Goal: Information Seeking & Learning: Find specific fact

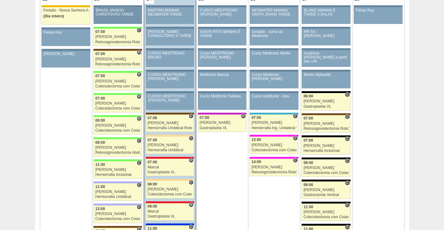
scroll to position [685, 0]
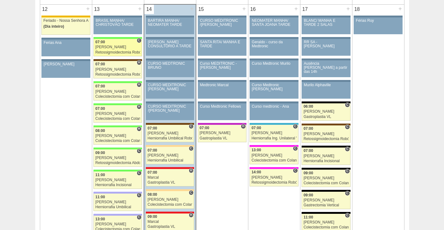
click at [122, 42] on div "07:00" at bounding box center [117, 42] width 45 height 4
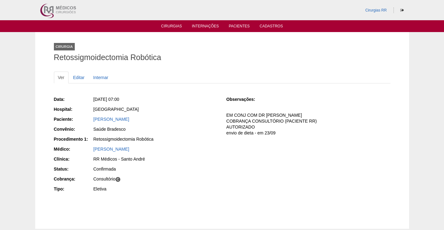
drag, startPoint x: 172, startPoint y: 120, endPoint x: 95, endPoint y: 160, distance: 86.9
click at [80, 125] on div "Data: [DATE] 07:00 Hospital: [GEOGRAPHIC_DATA] Paciente: [PERSON_NAME] Convênio…" at bounding box center [136, 145] width 164 height 102
copy div "Convênio:"
click at [169, 114] on div "Data: Seg, 13/10/2025 - 07:00 Hospital: Brasil Paciente: ISABELLA DE CARVALHO V…" at bounding box center [136, 145] width 164 height 102
drag, startPoint x: 164, startPoint y: 115, endPoint x: 89, endPoint y: 116, distance: 74.7
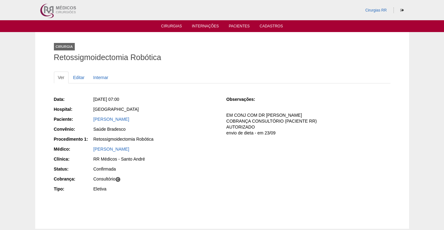
click at [89, 116] on div "Data: Seg, 13/10/2025 - 07:00 Hospital: Brasil Paciente: ISABELLA DE CARVALHO V…" at bounding box center [136, 145] width 164 height 102
copy link "ISABELLA DE CARVALHO VALLIN"
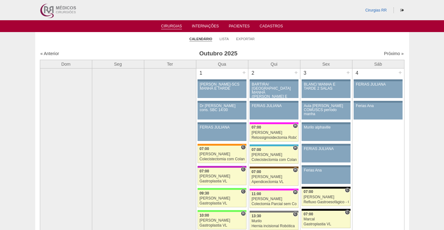
scroll to position [685, 0]
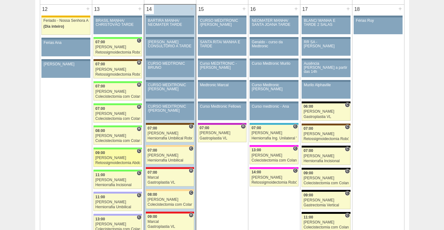
click at [128, 154] on div "09:00" at bounding box center [117, 153] width 45 height 4
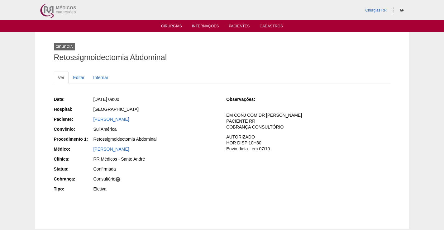
drag, startPoint x: 161, startPoint y: 116, endPoint x: 66, endPoint y: 125, distance: 95.7
click at [73, 121] on div "Paciente: [PERSON_NAME]" at bounding box center [136, 120] width 164 height 8
copy div "[PERSON_NAME]"
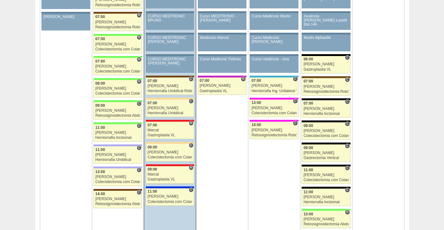
scroll to position [778, 0]
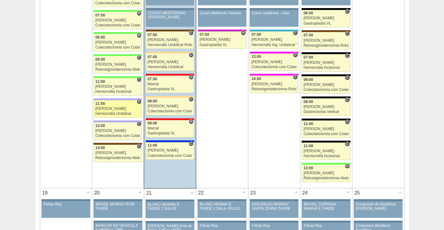
click at [120, 111] on div "Luiz Guilherme" at bounding box center [117, 109] width 45 height 4
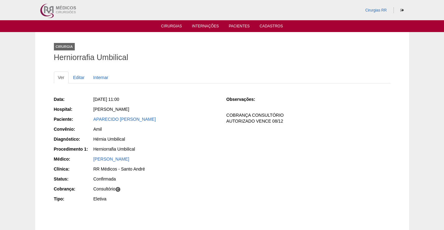
drag, startPoint x: 161, startPoint y: 118, endPoint x: 79, endPoint y: 122, distance: 81.7
click at [79, 122] on div "Paciente: APARECIDO JOAO CEDRAN" at bounding box center [136, 120] width 164 height 8
copy div "Paciente: APARECIDO JOAO CEDRAN"
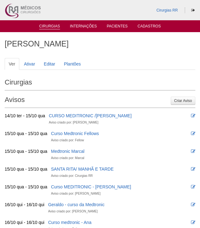
click at [50, 23] on li "Cirurgias" at bounding box center [50, 25] width 30 height 5
click at [51, 26] on link "Cirurgias" at bounding box center [49, 26] width 21 height 5
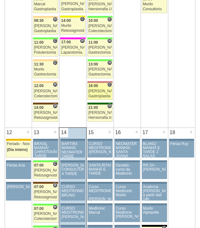
scroll to position [560, 0]
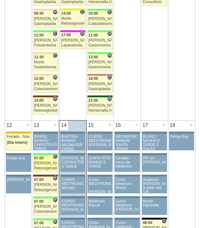
click at [47, 161] on div "[PERSON_NAME]" at bounding box center [45, 163] width 23 height 4
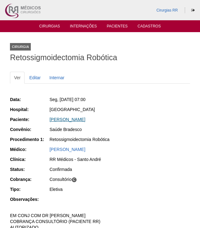
click at [85, 120] on link "[PERSON_NAME]" at bounding box center [68, 119] width 36 height 5
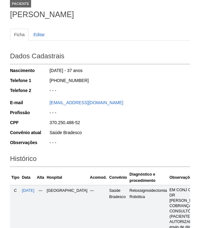
scroll to position [125, 0]
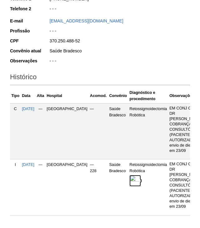
drag, startPoint x: 119, startPoint y: 180, endPoint x: 125, endPoint y: 171, distance: 11.4
click at [130, 180] on img at bounding box center [136, 181] width 12 height 12
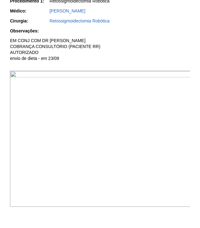
scroll to position [187, 0]
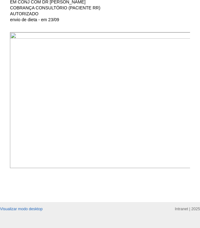
click at [139, 76] on img at bounding box center [100, 100] width 181 height 136
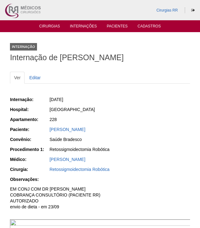
scroll to position [187, 0]
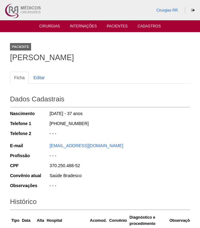
scroll to position [124, 0]
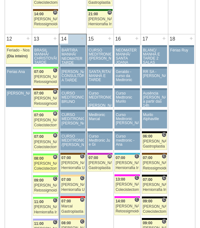
scroll to position [654, 0]
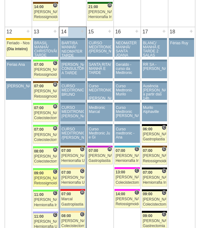
click at [48, 177] on div "[PERSON_NAME]" at bounding box center [45, 178] width 23 height 4
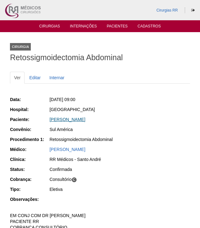
click at [78, 118] on link "[PERSON_NAME]" at bounding box center [68, 119] width 36 height 5
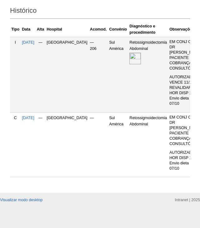
scroll to position [198, 0]
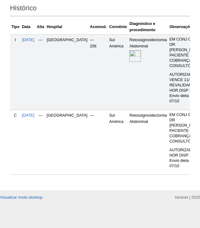
click at [130, 50] on img at bounding box center [136, 56] width 12 height 12
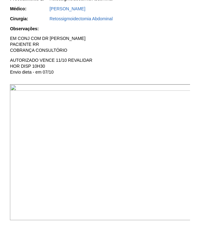
scroll to position [156, 0]
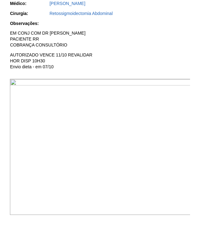
drag, startPoint x: 164, startPoint y: 96, endPoint x: 172, endPoint y: 106, distance: 12.6
click at [164, 97] on img at bounding box center [100, 147] width 181 height 136
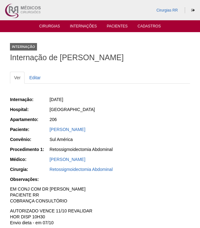
scroll to position [156, 0]
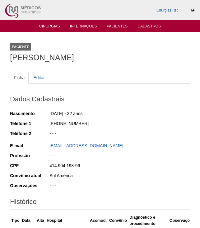
scroll to position [196, 0]
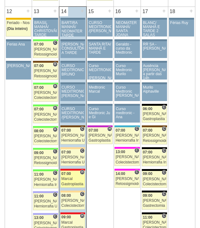
scroll to position [685, 0]
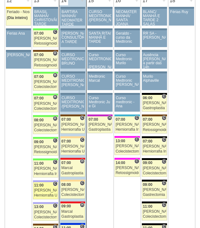
click at [47, 186] on div "11:00" at bounding box center [45, 185] width 23 height 4
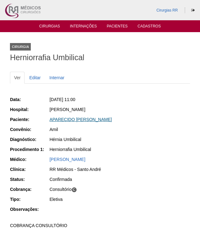
click at [92, 121] on link "APARECIDO [PERSON_NAME]" at bounding box center [81, 119] width 62 height 5
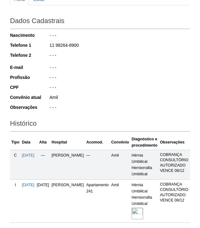
scroll to position [125, 0]
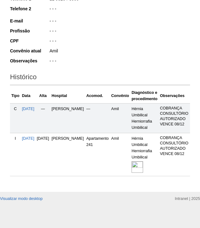
click at [141, 164] on img at bounding box center [138, 167] width 12 height 12
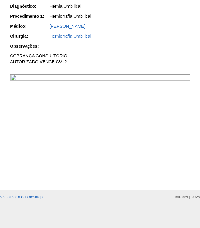
scroll to position [187, 0]
click at [161, 135] on img at bounding box center [100, 115] width 181 height 82
